Goal: Information Seeking & Learning: Find specific page/section

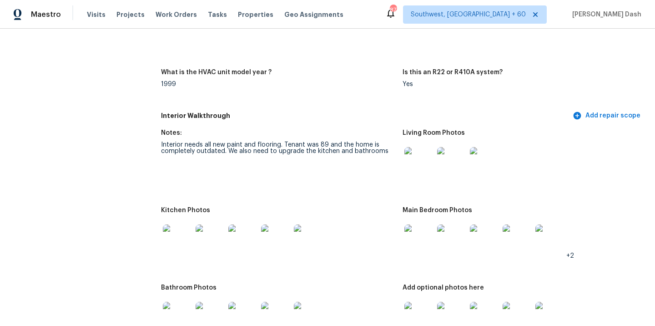
scroll to position [958, 0]
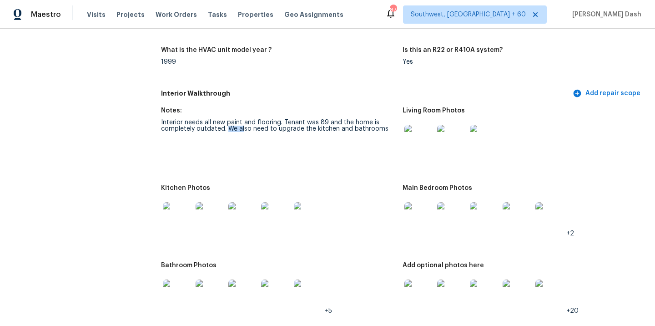
drag, startPoint x: 227, startPoint y: 122, endPoint x: 243, endPoint y: 122, distance: 15.5
click at [243, 122] on div "Interior needs all new paint and flooring. Tenant was 89 and the home is comple…" at bounding box center [278, 125] width 234 height 13
click at [227, 124] on div "Interior needs all new paint and flooring. Tenant was 89 and the home is comple…" at bounding box center [278, 125] width 234 height 13
drag, startPoint x: 227, startPoint y: 124, endPoint x: 375, endPoint y: 127, distance: 148.3
click at [375, 127] on figure "Notes: Interior needs all new paint and flooring. Tenant was 89 and the home is…" at bounding box center [281, 140] width 241 height 66
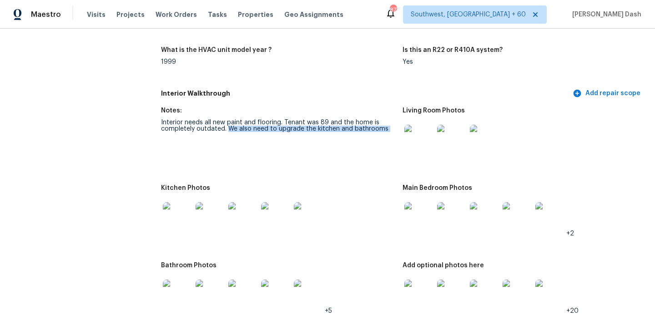
copy div "We also need to upgrade the kitchen and bathrooms"
click at [271, 89] on h5 "Interior Walkthrough" at bounding box center [366, 94] width 410 height 10
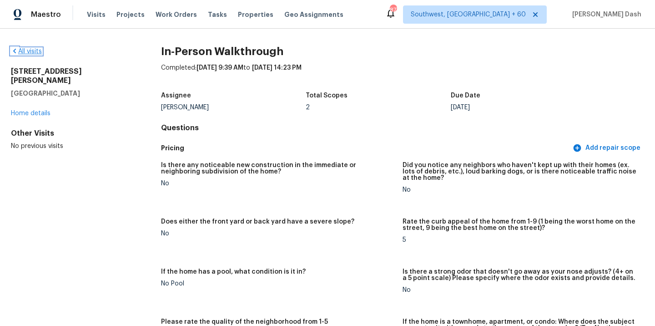
click at [35, 52] on link "All visits" at bounding box center [26, 51] width 31 height 6
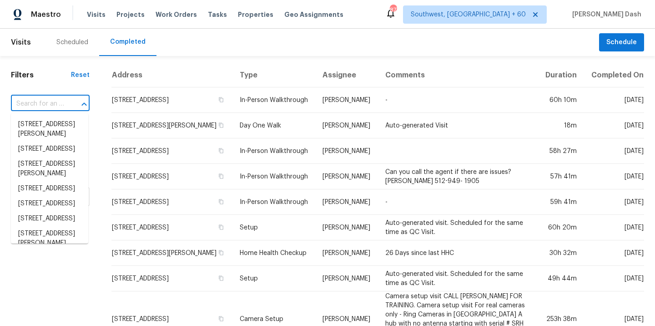
click at [58, 102] on input "text" at bounding box center [37, 104] width 53 height 14
paste input "[STREET_ADDRESS][PERSON_NAME]"
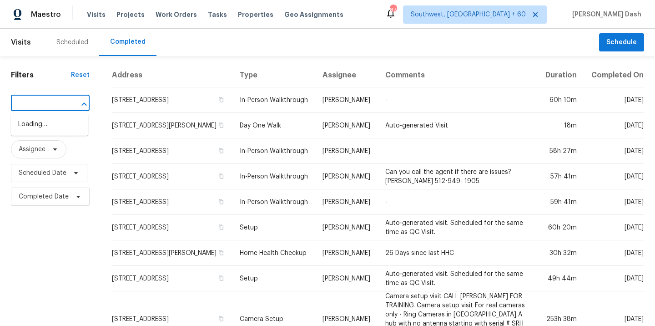
type input "[STREET_ADDRESS][PERSON_NAME]"
click at [65, 130] on li "[STREET_ADDRESS][PERSON_NAME]" at bounding box center [49, 129] width 77 height 25
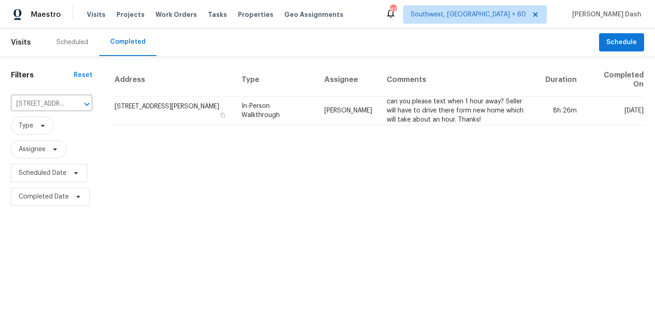
click at [333, 95] on th "Assignee" at bounding box center [348, 79] width 62 height 33
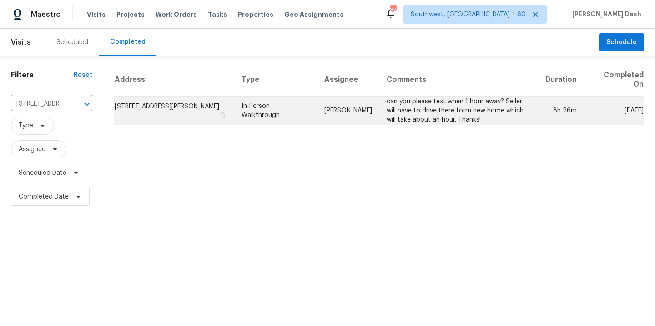
click at [329, 114] on td "[PERSON_NAME]" at bounding box center [348, 110] width 62 height 29
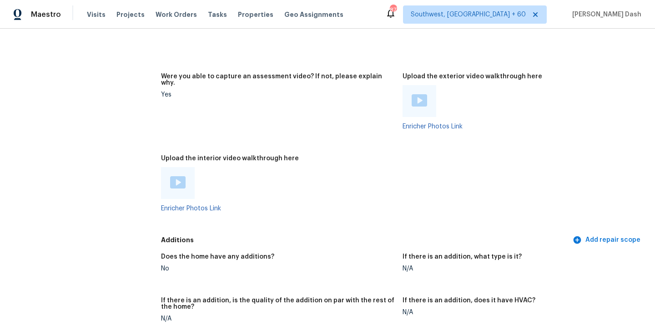
scroll to position [1667, 0]
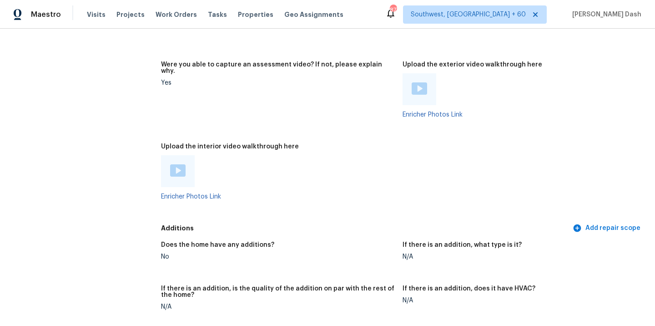
click at [180, 164] on img at bounding box center [177, 170] width 15 height 12
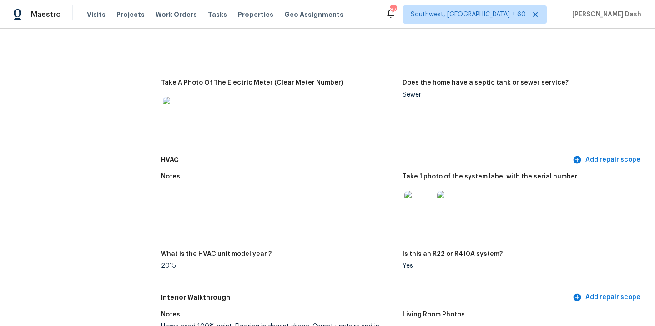
scroll to position [0, 0]
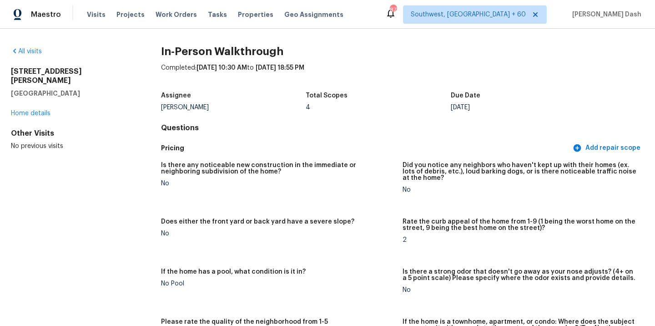
click at [32, 55] on div "All visits" at bounding box center [71, 51] width 121 height 9
click at [29, 50] on link "All visits" at bounding box center [26, 51] width 31 height 6
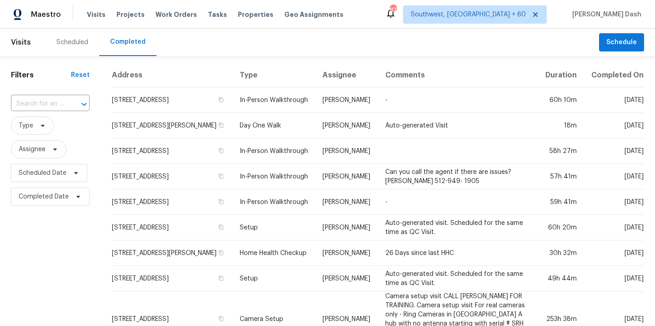
click at [72, 96] on div "​" at bounding box center [50, 104] width 79 height 20
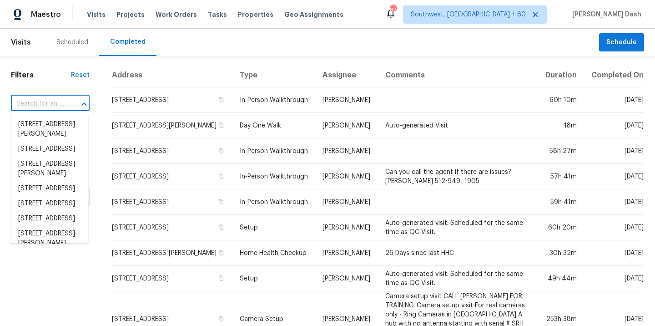
paste input "[STREET_ADDRESS]"
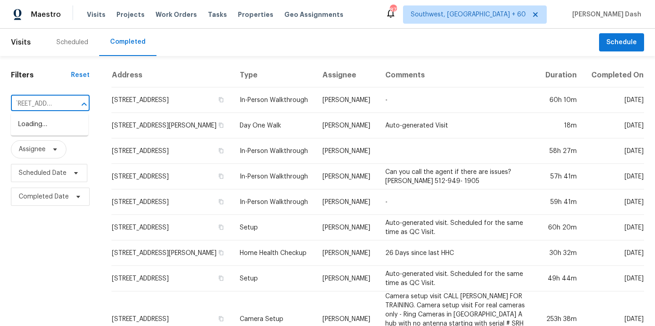
type input "[STREET_ADDRESS]"
click at [56, 114] on span "Type" at bounding box center [50, 126] width 79 height 24
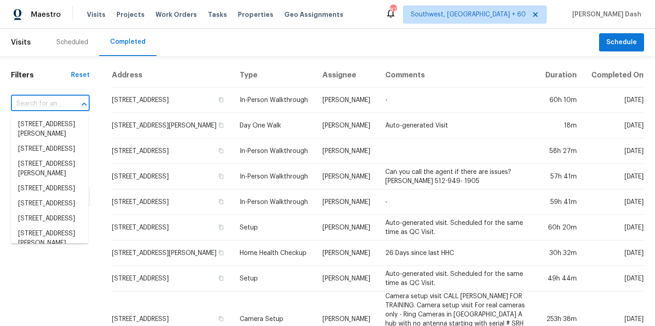
click at [59, 106] on input "text" at bounding box center [37, 104] width 53 height 14
paste input "[STREET_ADDRESS]"
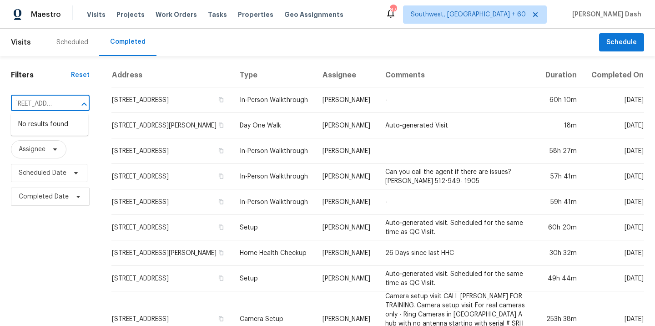
type input "[STREET_ADDRESS]"
click at [66, 109] on div at bounding box center [78, 104] width 24 height 13
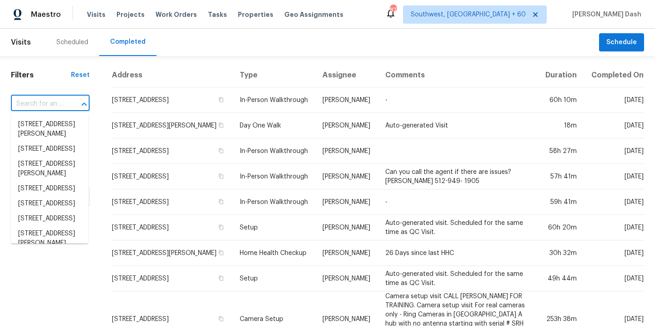
paste input "[STREET_ADDRESS]"
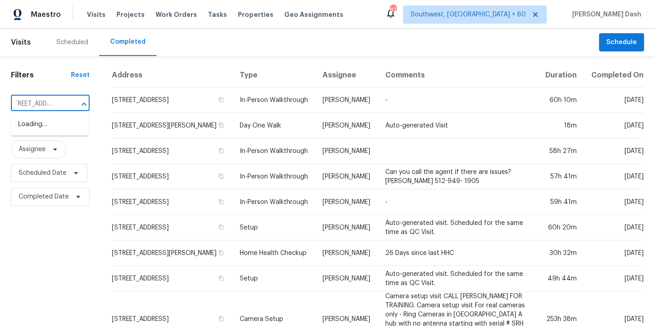
type input "[STREET_ADDRESS]"
click at [55, 126] on li "[STREET_ADDRESS]" at bounding box center [49, 124] width 77 height 15
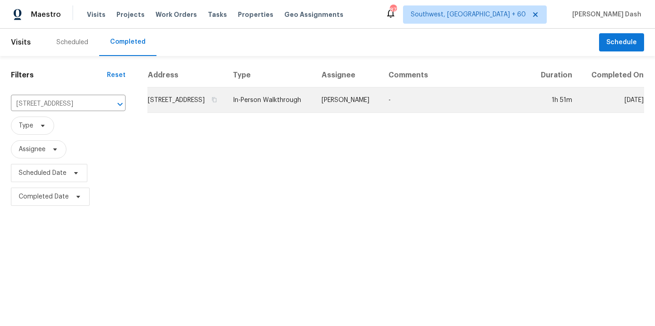
click at [306, 113] on td "In-Person Walkthrough" at bounding box center [270, 99] width 89 height 25
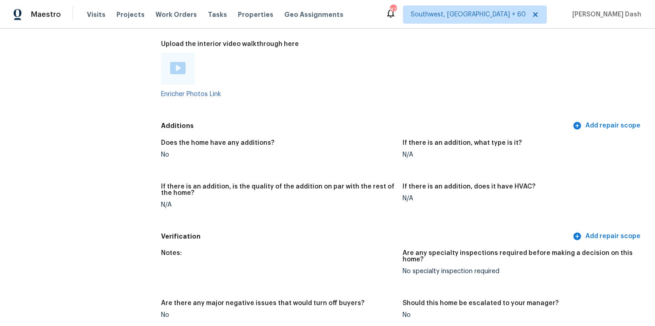
scroll to position [2226, 0]
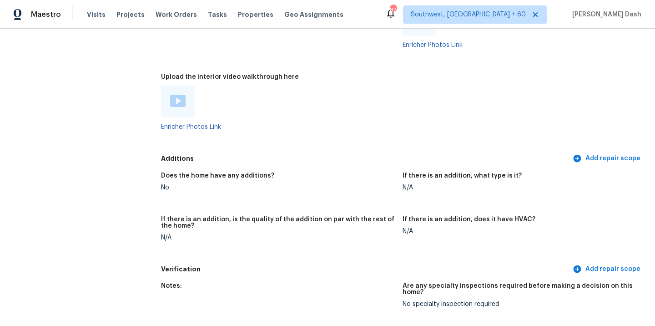
click at [175, 95] on img at bounding box center [177, 101] width 15 height 12
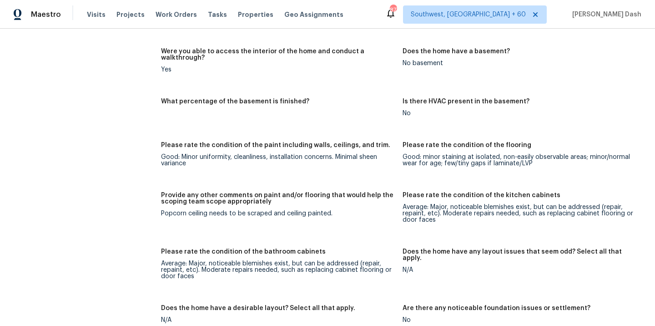
scroll to position [1693, 0]
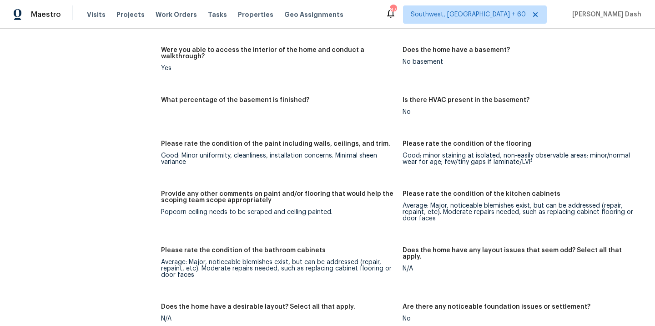
click at [161, 209] on div "Popcorn ceiling needs to be scraped and ceiling painted." at bounding box center [278, 212] width 234 height 6
copy div "Popcorn ceiling needs to be scraped and ceiling painted."
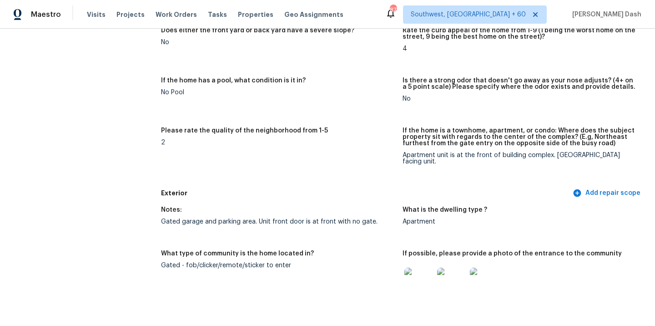
scroll to position [0, 0]
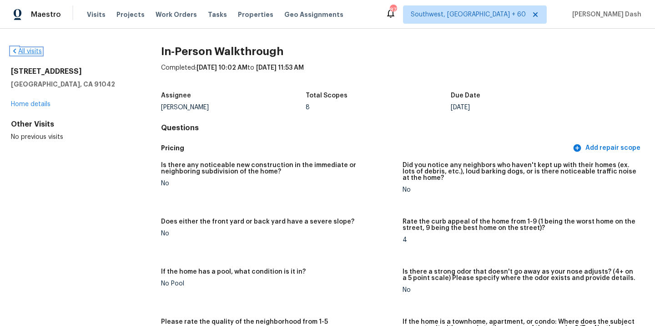
click at [36, 49] on link "All visits" at bounding box center [26, 51] width 31 height 6
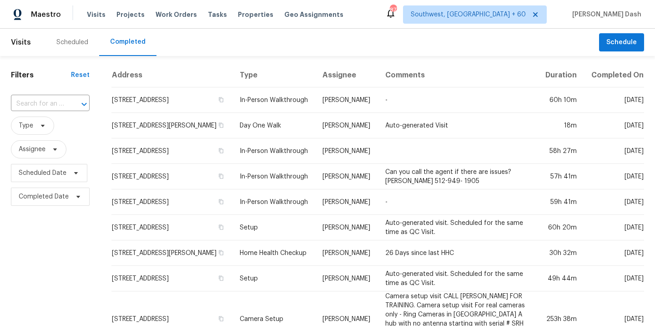
paste input "[STREET_ADDRESS][PERSON_NAME]"
type input "[STREET_ADDRESS][PERSON_NAME]"
click at [49, 104] on input "[STREET_ADDRESS][PERSON_NAME]" at bounding box center [37, 104] width 53 height 14
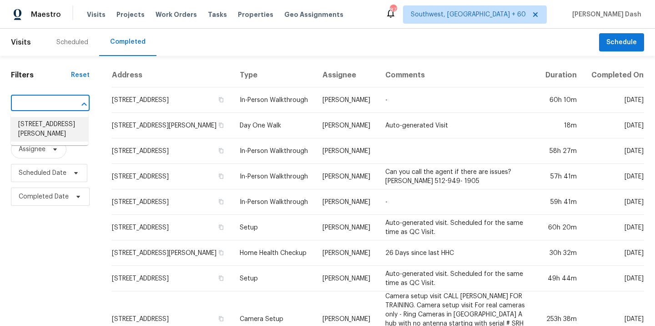
click at [51, 130] on li "[STREET_ADDRESS][PERSON_NAME]" at bounding box center [49, 129] width 77 height 25
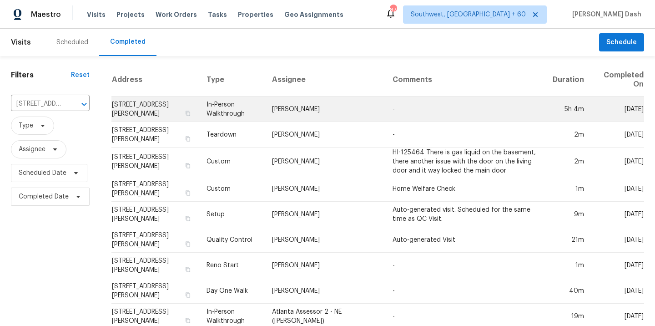
click at [287, 113] on td "[PERSON_NAME]" at bounding box center [325, 108] width 121 height 25
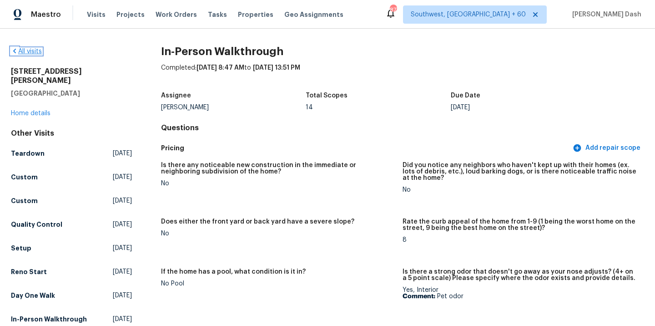
click at [38, 52] on link "All visits" at bounding box center [26, 51] width 31 height 6
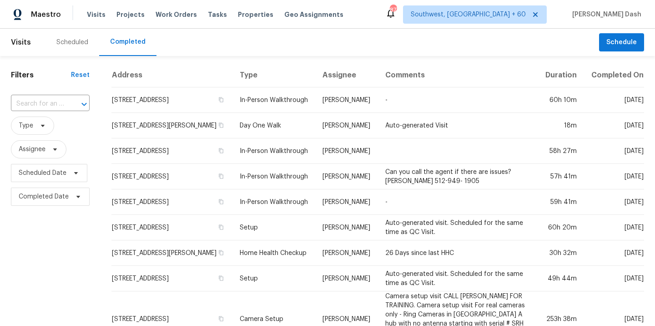
click at [73, 100] on div at bounding box center [78, 104] width 24 height 13
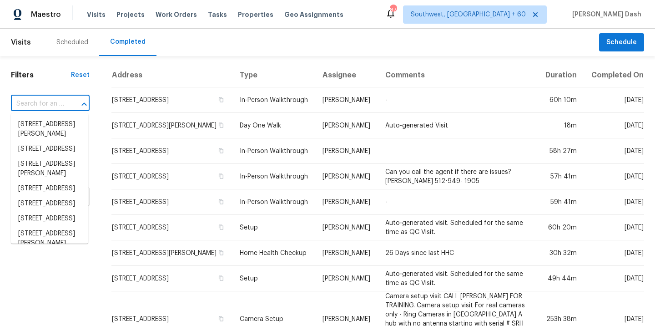
paste input "[STREET_ADDRESS]"
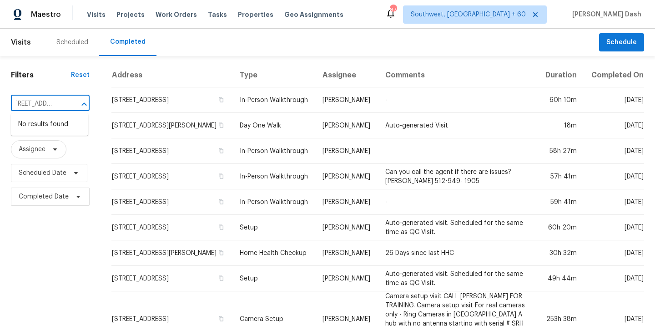
type input "[STREET_ADDRESS]"
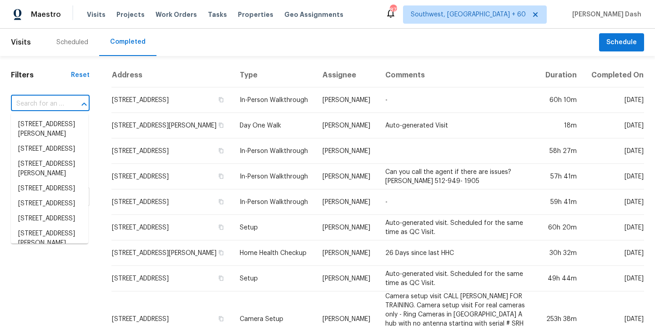
click at [61, 105] on input "text" at bounding box center [37, 104] width 53 height 14
paste input "[STREET_ADDRESS]"
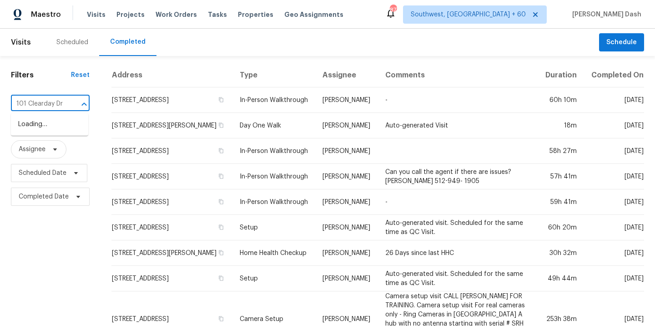
scroll to position [0, 1]
type input "101 Clearday Dr"
click at [48, 126] on li "[STREET_ADDRESS]" at bounding box center [49, 124] width 77 height 15
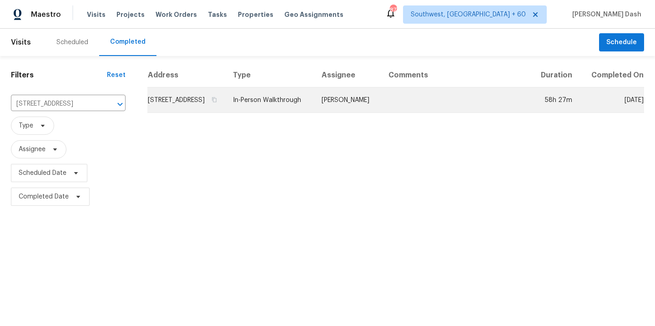
click at [314, 109] on td "In-Person Walkthrough" at bounding box center [270, 99] width 89 height 25
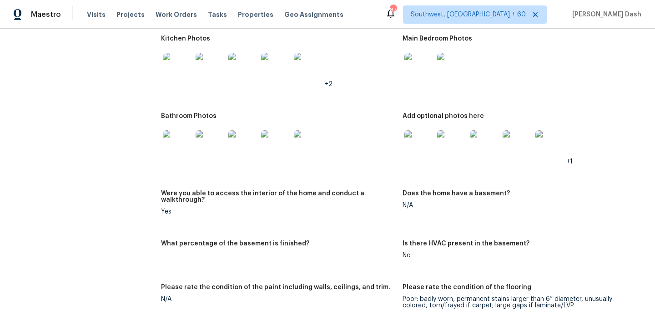
scroll to position [1162, 0]
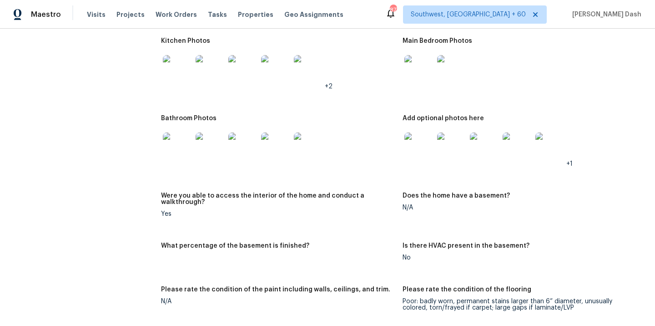
click at [215, 135] on img at bounding box center [210, 146] width 29 height 29
click at [408, 138] on img at bounding box center [418, 146] width 29 height 29
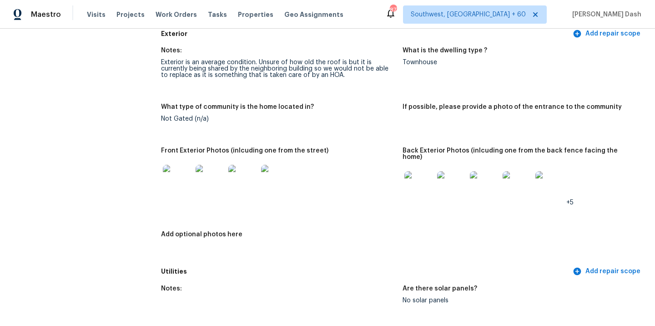
scroll to position [0, 0]
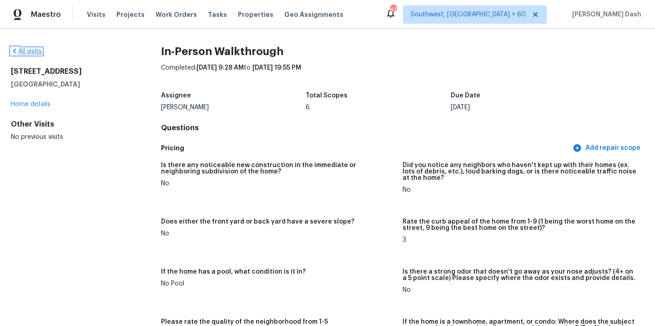
click at [32, 54] on link "All visits" at bounding box center [26, 51] width 31 height 6
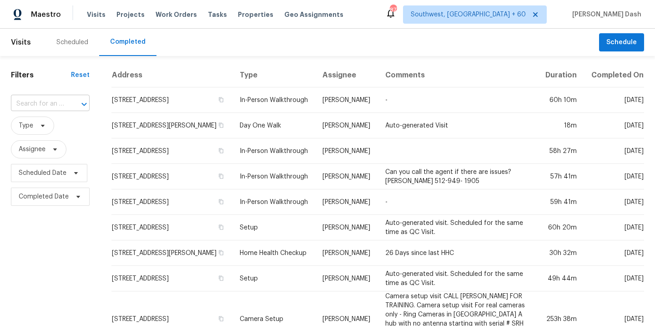
click at [56, 98] on input "text" at bounding box center [37, 104] width 53 height 14
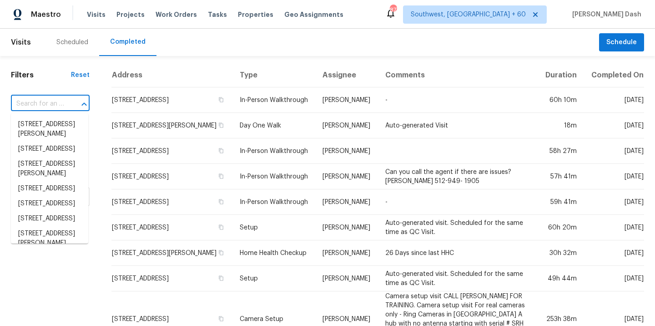
paste input "[STREET_ADDRESS]"
type input "[STREET_ADDRESS]"
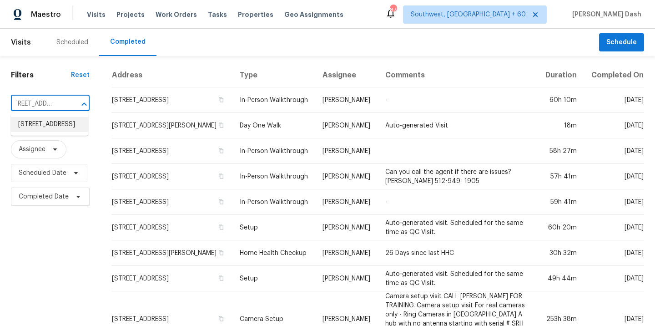
click at [55, 117] on li "[STREET_ADDRESS]" at bounding box center [49, 124] width 77 height 15
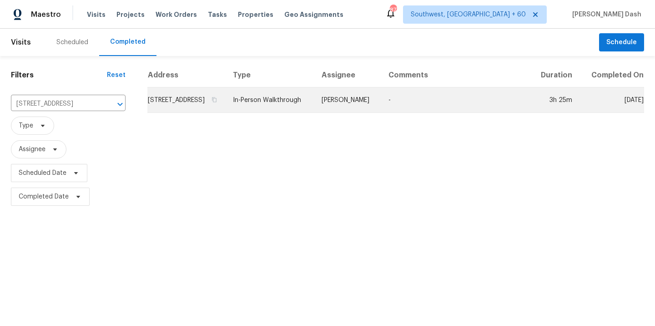
click at [314, 102] on td "In-Person Walkthrough" at bounding box center [270, 99] width 89 height 25
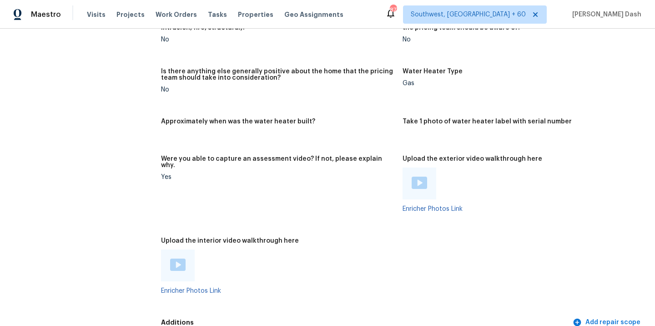
scroll to position [1552, 0]
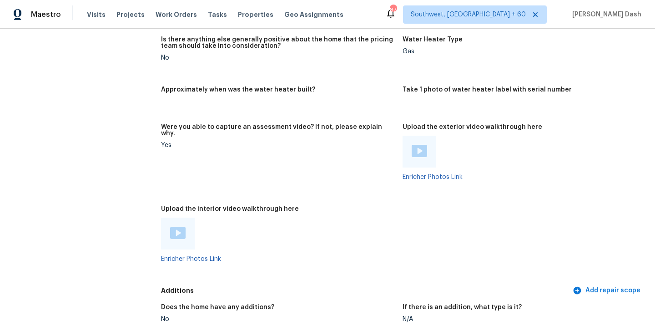
click at [177, 226] on img at bounding box center [177, 232] width 15 height 12
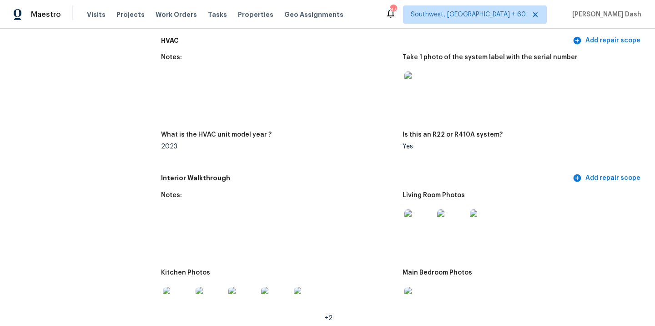
scroll to position [837, 0]
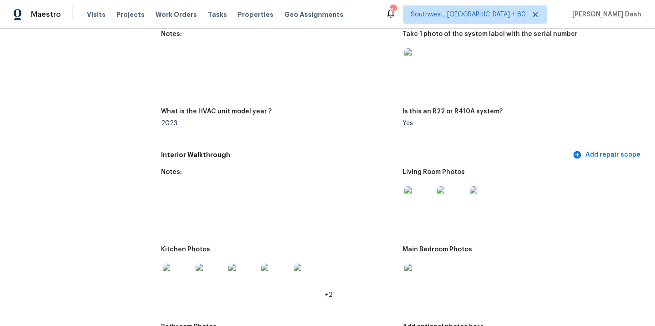
click at [428, 196] on img at bounding box center [418, 200] width 29 height 29
click at [411, 269] on img at bounding box center [418, 277] width 29 height 29
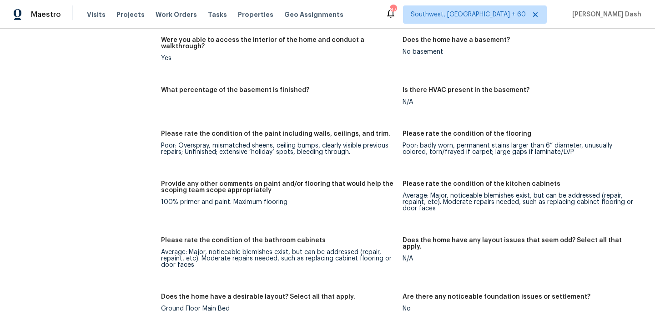
scroll to position [1034, 0]
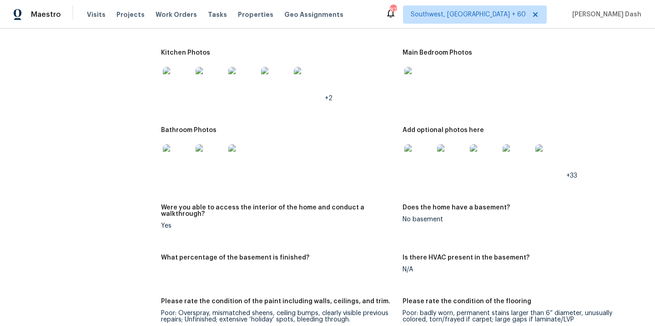
click at [420, 144] on img at bounding box center [418, 158] width 29 height 29
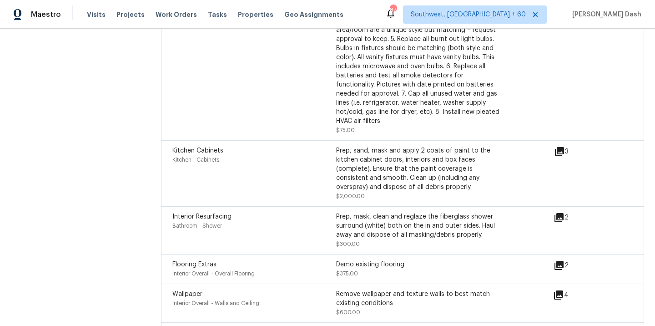
scroll to position [2309, 0]
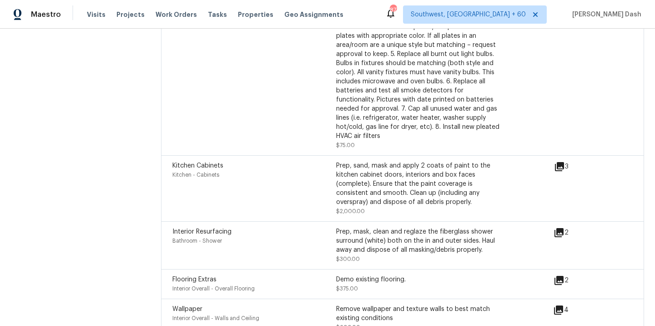
click at [559, 228] on icon at bounding box center [558, 232] width 9 height 9
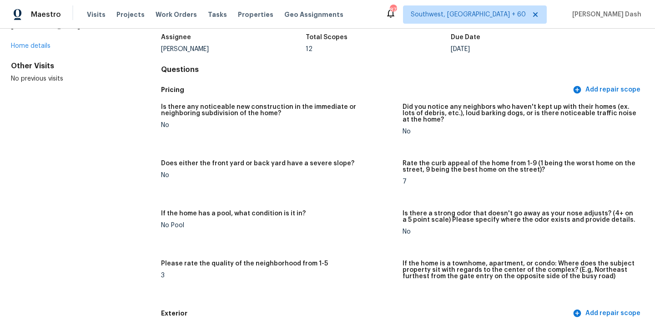
scroll to position [281, 0]
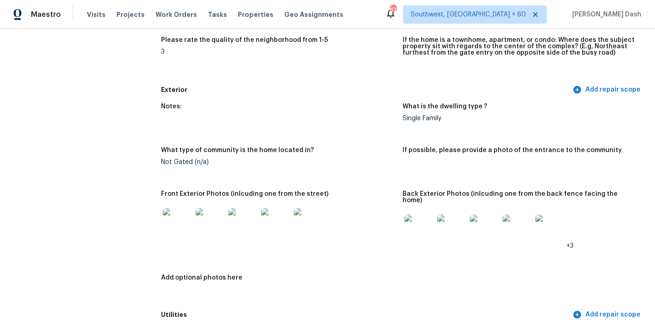
click at [410, 231] on img at bounding box center [418, 228] width 29 height 29
click at [287, 261] on div "Notes: What is the dwelling type ? Single Family What type of community is the …" at bounding box center [402, 202] width 483 height 208
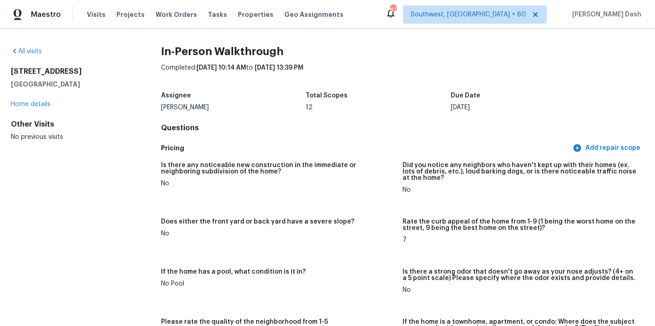
click at [33, 45] on div "All visits [STREET_ADDRESS] Home details Other Visits No previous visits In-Per…" at bounding box center [327, 177] width 655 height 297
click at [33, 49] on link "All visits" at bounding box center [26, 51] width 31 height 6
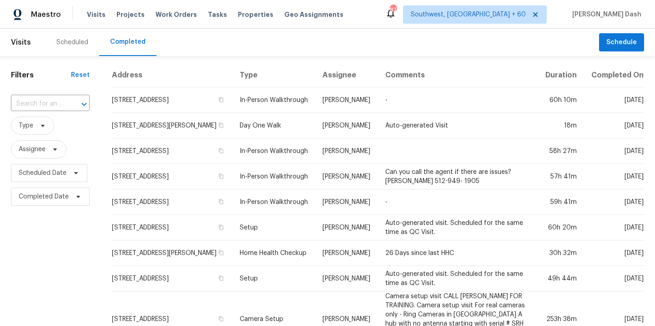
click at [47, 116] on span "Type" at bounding box center [50, 126] width 79 height 24
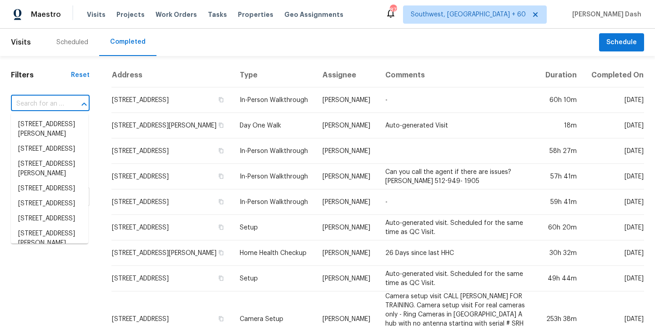
click at [51, 102] on input "text" at bounding box center [37, 104] width 53 height 14
paste input "[STREET_ADDRESS]"
type input "[STREET_ADDRESS]"
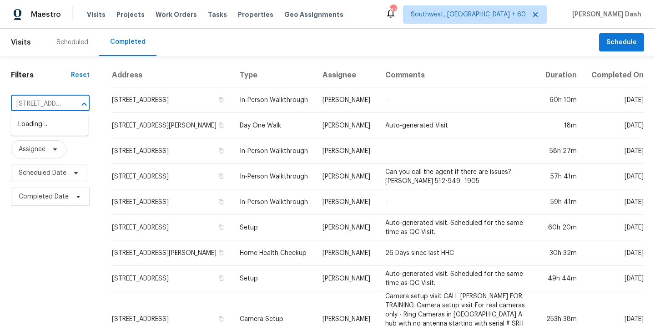
scroll to position [0, 73]
click at [55, 129] on li "[STREET_ADDRESS]" at bounding box center [49, 124] width 77 height 15
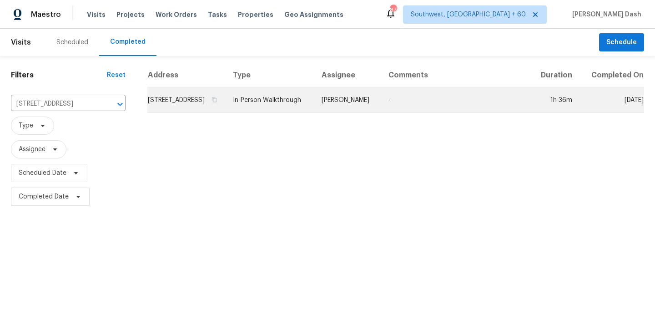
click at [280, 107] on td "In-Person Walkthrough" at bounding box center [270, 99] width 89 height 25
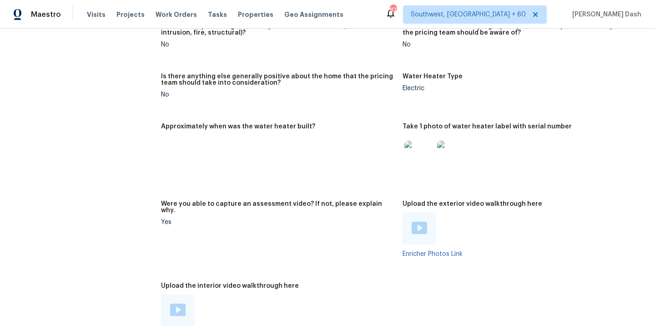
scroll to position [1967, 0]
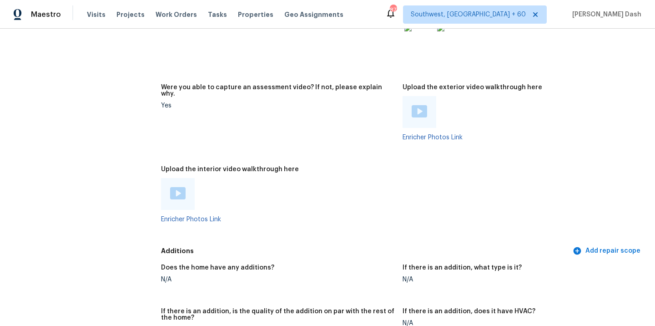
click at [178, 187] on img at bounding box center [177, 193] width 15 height 12
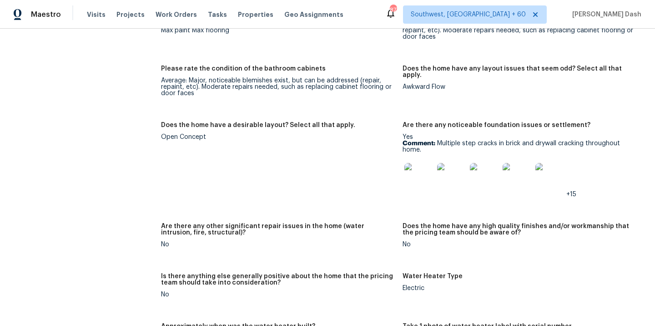
scroll to position [1625, 0]
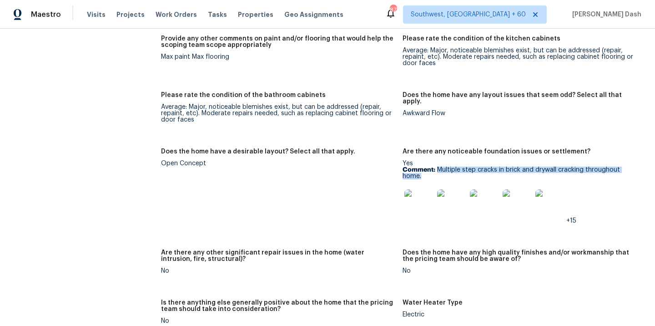
drag, startPoint x: 437, startPoint y: 156, endPoint x: 437, endPoint y: 165, distance: 9.1
click at [437, 166] on p "Comment: Multiple step cracks in brick and drywall cracking throughout home." at bounding box center [519, 172] width 234 height 13
copy p "Multiple step cracks in brick and drywall cracking throughout home."
click at [419, 189] on img at bounding box center [418, 203] width 29 height 29
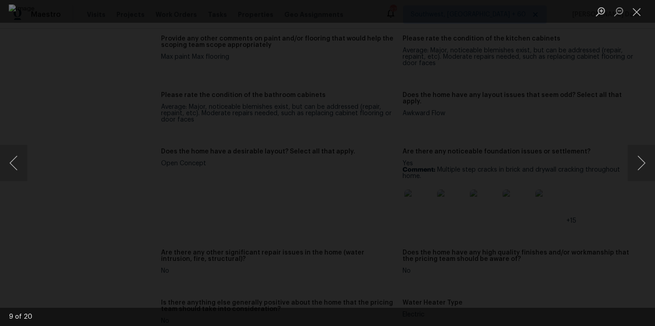
click at [62, 24] on div "Lightbox" at bounding box center [327, 163] width 655 height 326
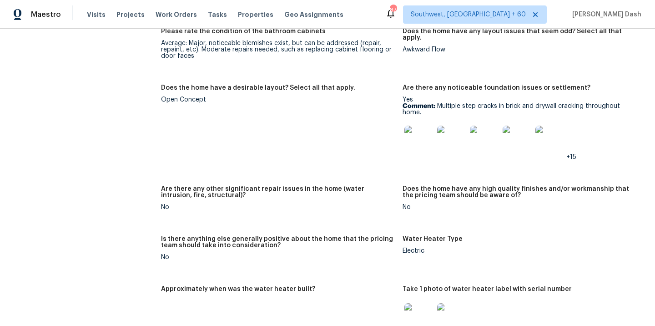
scroll to position [1702, 0]
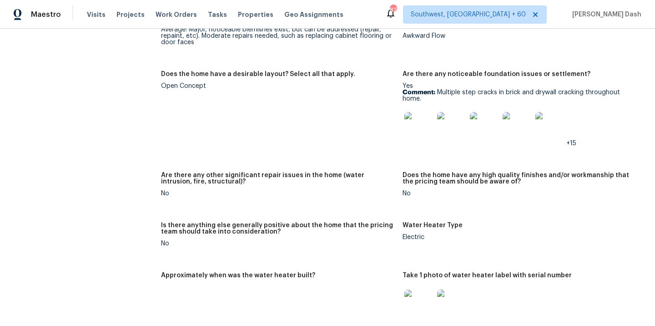
click at [522, 119] on img at bounding box center [516, 126] width 29 height 29
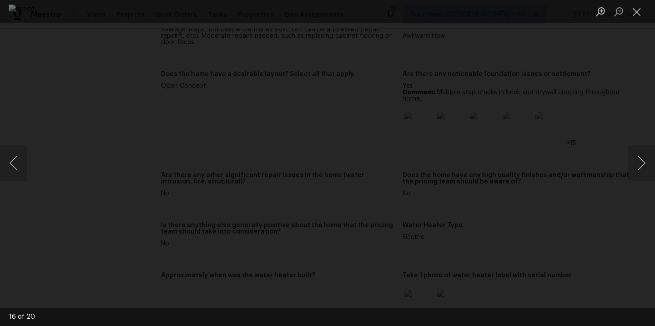
click at [69, 115] on div "Lightbox" at bounding box center [327, 163] width 655 height 326
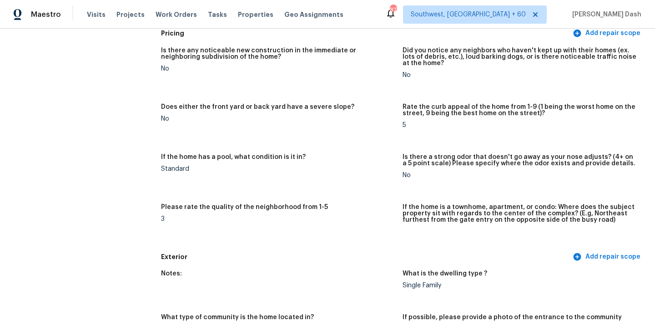
scroll to position [0, 0]
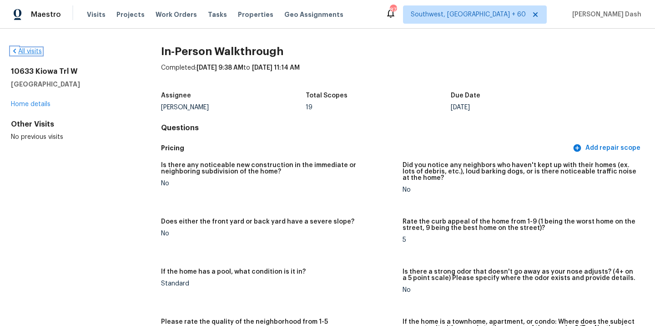
click at [34, 52] on link "All visits" at bounding box center [26, 51] width 31 height 6
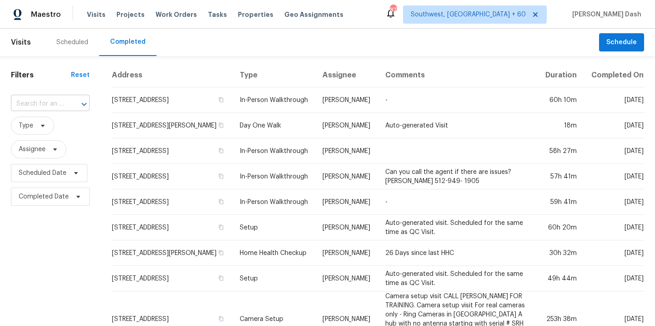
click at [50, 98] on input "text" at bounding box center [37, 104] width 53 height 14
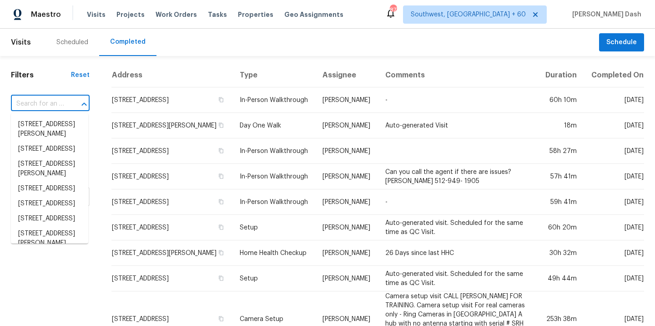
paste input "[STREET_ADDRESS][PERSON_NAME]"
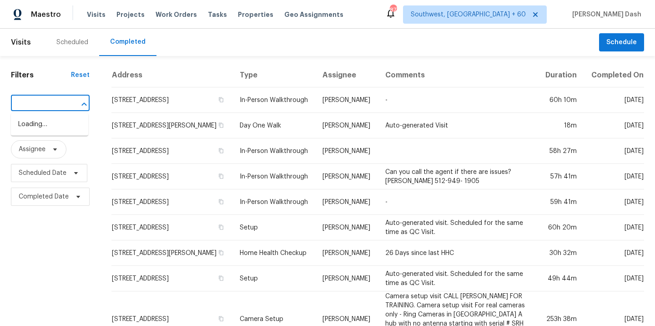
type input "[STREET_ADDRESS][PERSON_NAME]"
click at [57, 104] on input "text" at bounding box center [37, 104] width 53 height 14
paste input "[STREET_ADDRESS][PERSON_NAME]"
type input "[STREET_ADDRESS][PERSON_NAME]"
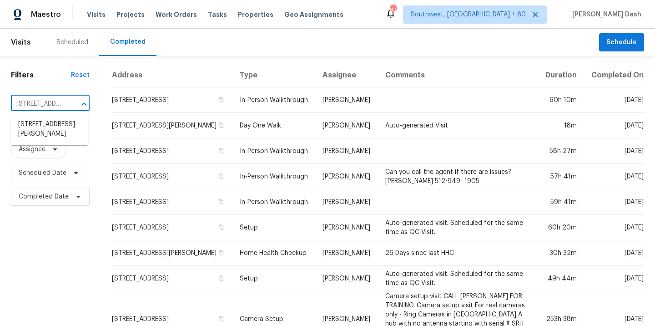
scroll to position [0, 62]
click at [56, 128] on li "[STREET_ADDRESS][PERSON_NAME]" at bounding box center [49, 129] width 77 height 25
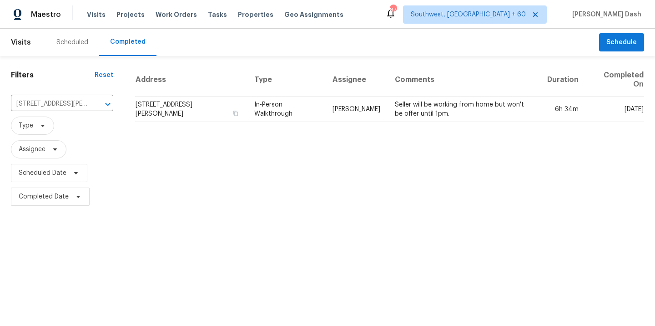
click at [300, 113] on td "In-Person Walkthrough" at bounding box center [286, 108] width 78 height 25
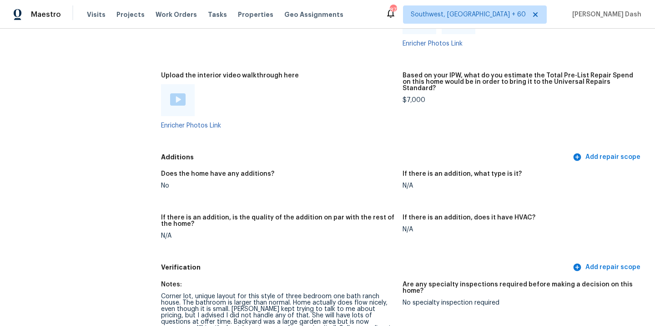
scroll to position [1823, 0]
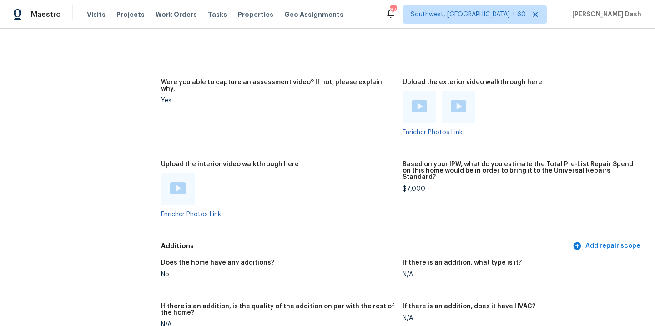
click at [172, 182] on img at bounding box center [177, 188] width 15 height 12
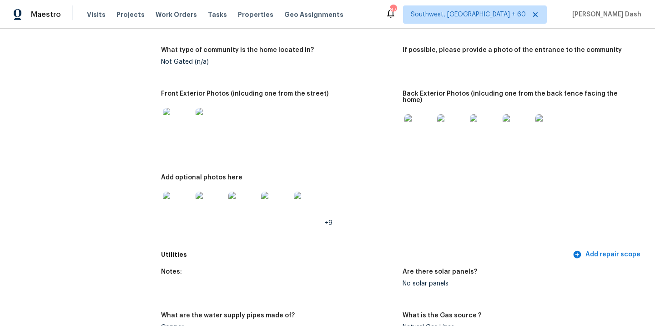
scroll to position [402, 0]
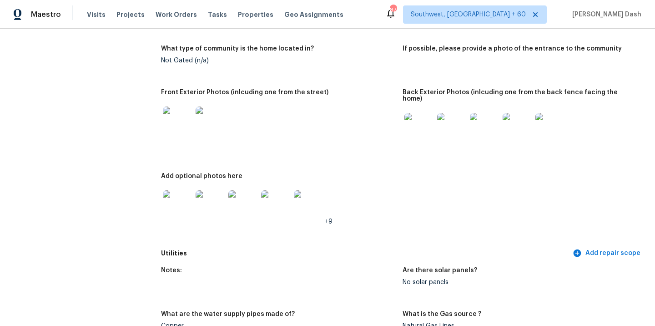
click at [409, 113] on img at bounding box center [418, 127] width 29 height 29
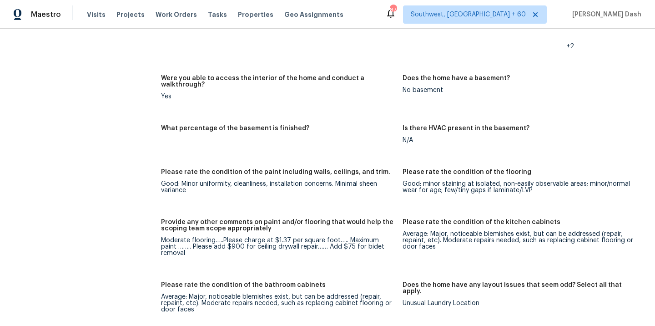
scroll to position [1211, 0]
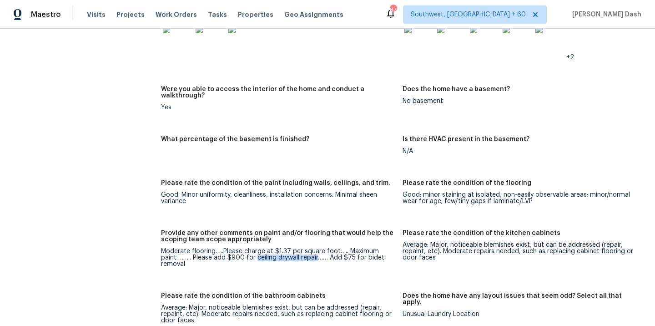
drag, startPoint x: 238, startPoint y: 239, endPoint x: 300, endPoint y: 237, distance: 61.4
click at [300, 248] on div "Moderate flooring…..Please charge at $1.37 per square foot….. Maximum paint …….…" at bounding box center [278, 257] width 234 height 19
copy div "ceiling drywall repair"
drag, startPoint x: 350, startPoint y: 239, endPoint x: 392, endPoint y: 239, distance: 42.3
click at [392, 248] on div "Moderate flooring…..Please charge at $1.37 per square foot….. Maximum paint …….…" at bounding box center [278, 257] width 234 height 19
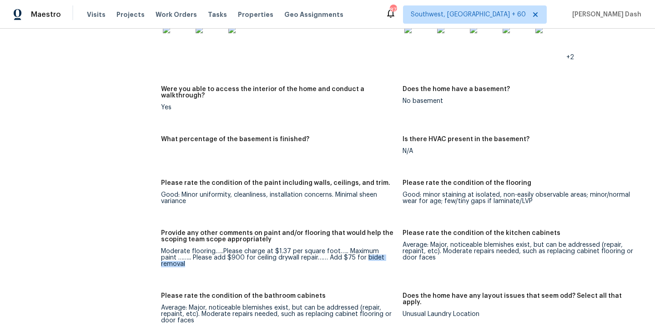
copy div "bidet removal"
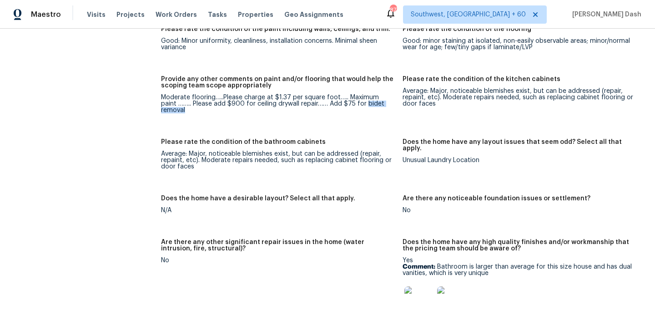
scroll to position [1239, 0]
